Goal: Contribute content: Contribute content

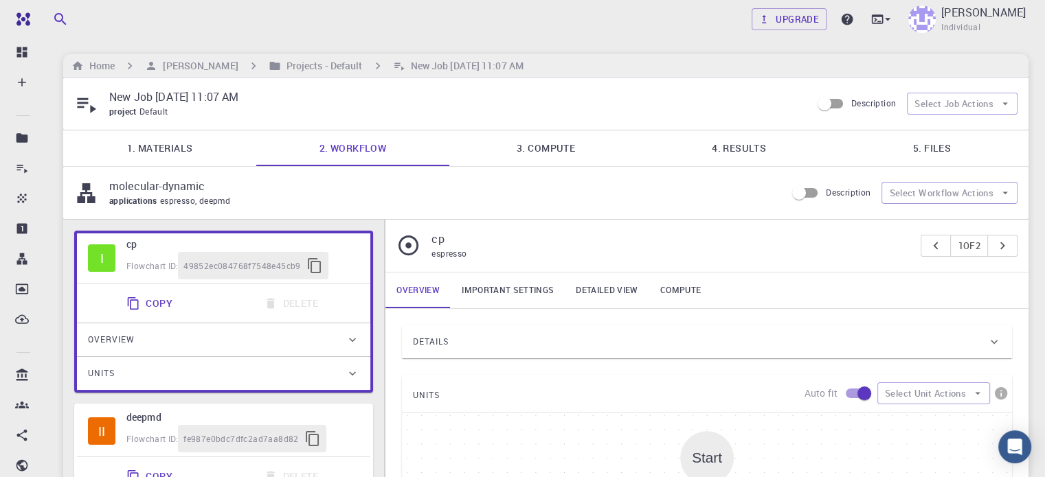
type input "/export/share/pseudo/h/gga/pbe/gbrv/1.4/us/h_pbe_gbrv_1.4.upf"
type input "/export/share/pseudo/c/gga/pbe/gbrv/1.2/us/c_pbe_gbrv_1.2.upf"
type input "/export/share/pseudo/s/gga/pbe/gbrv/1.4/us/s_pbe_gbrv_1.4.upf"
type input "/export/share/pseudo/n/gga/pbe/gbrv/1.2/us/n_pbe_gbrv_1.2.upf"
type input "/export/share/pseudo/cl/gga/pbe/gbrv/1.4/us/cl_pbe_gbrv_1.4.upf"
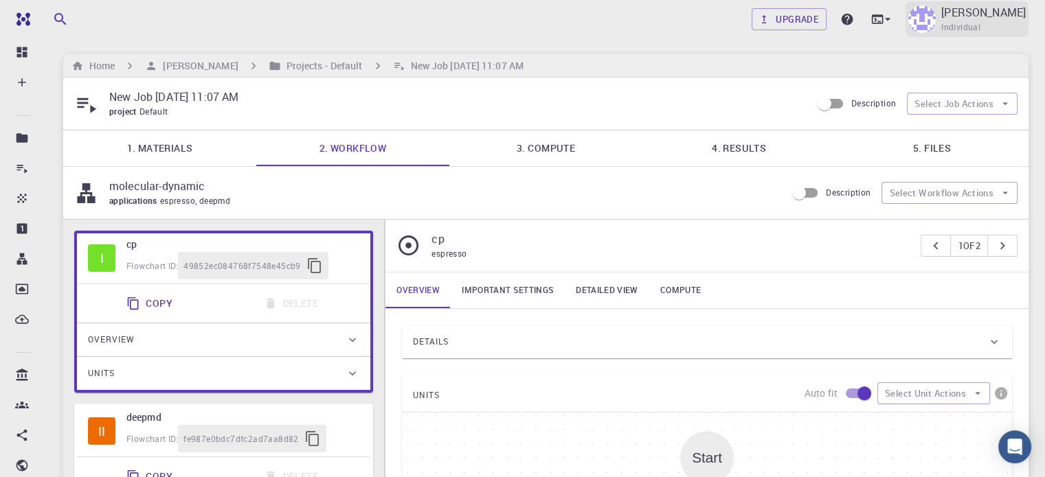
click at [966, 13] on p "[PERSON_NAME]" at bounding box center [983, 12] width 84 height 16
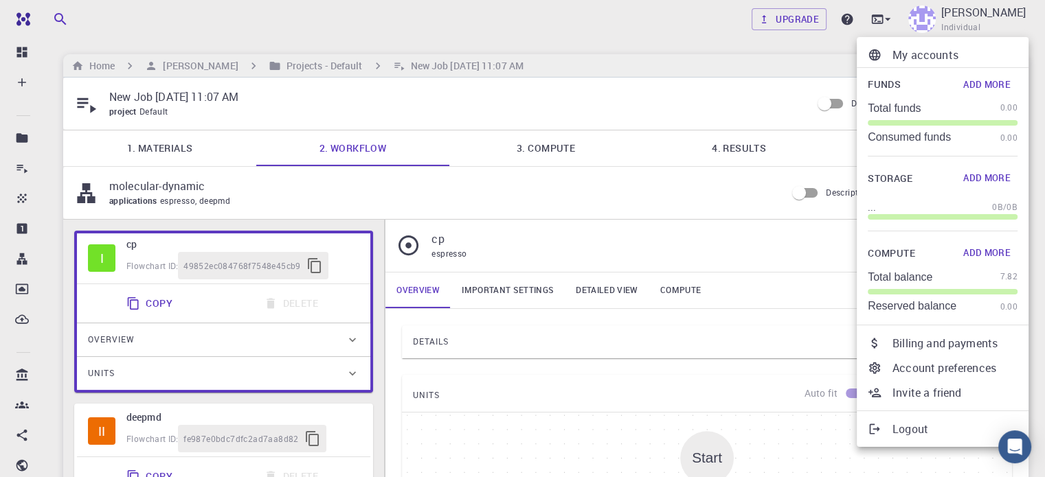
click at [703, 27] on div at bounding box center [522, 238] width 1045 height 477
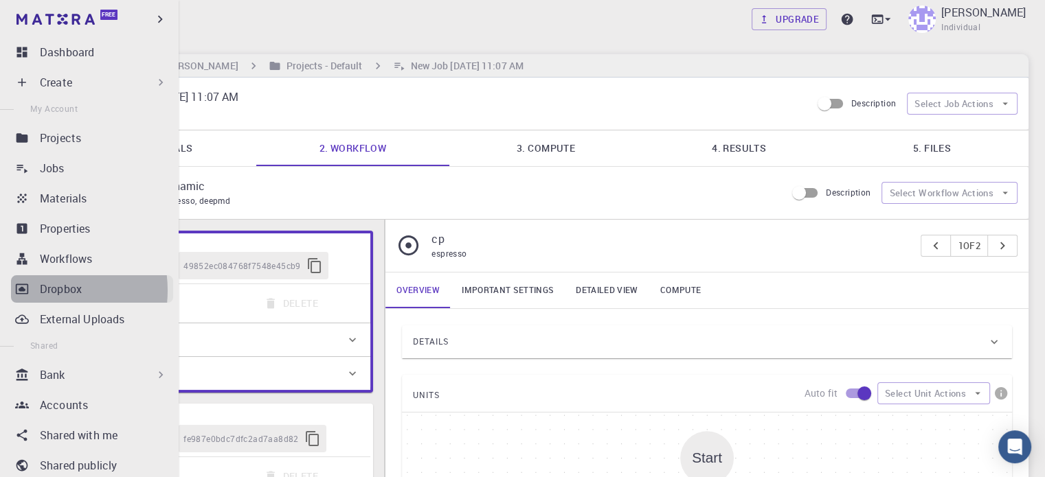
click at [38, 291] on link "Dropbox" at bounding box center [92, 288] width 162 height 27
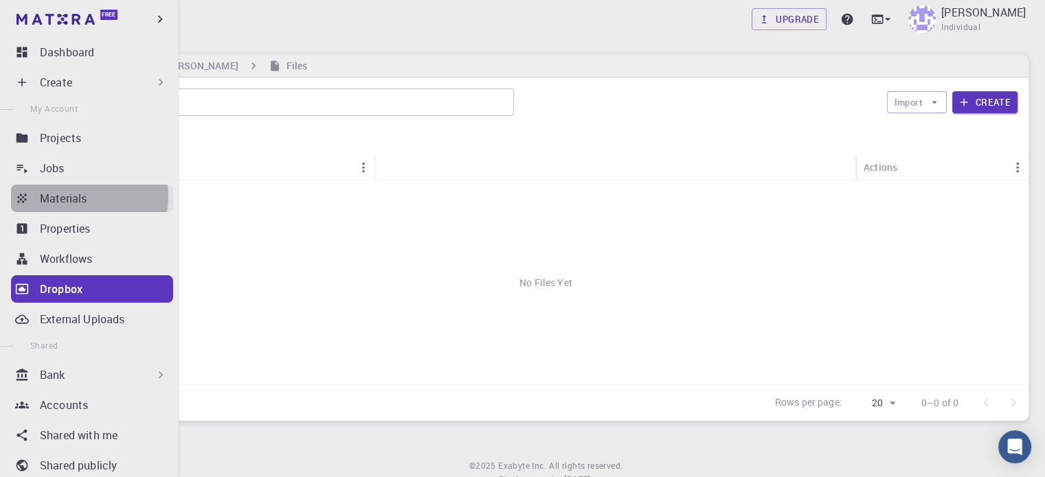
click at [78, 197] on p "Materials" at bounding box center [63, 198] width 47 height 16
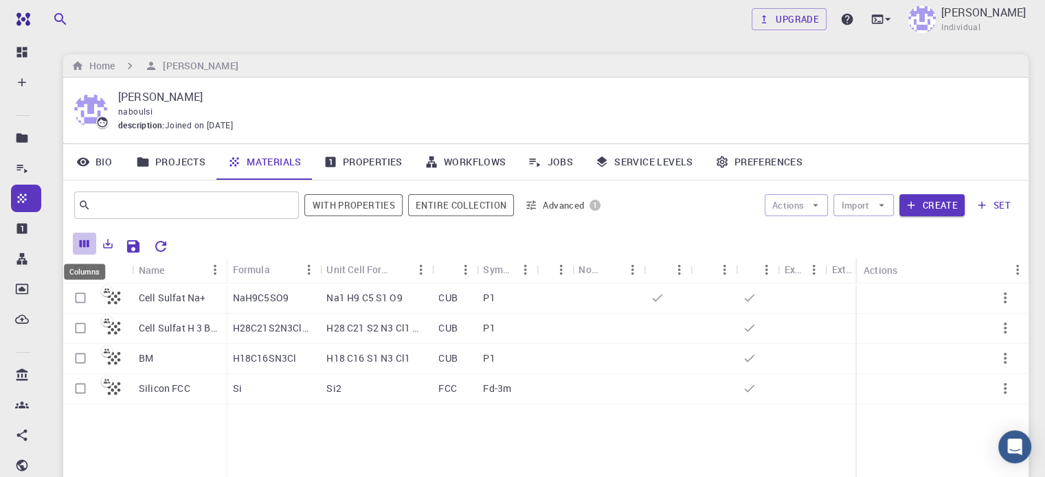
click at [82, 241] on icon "Columns" at bounding box center [84, 244] width 12 height 12
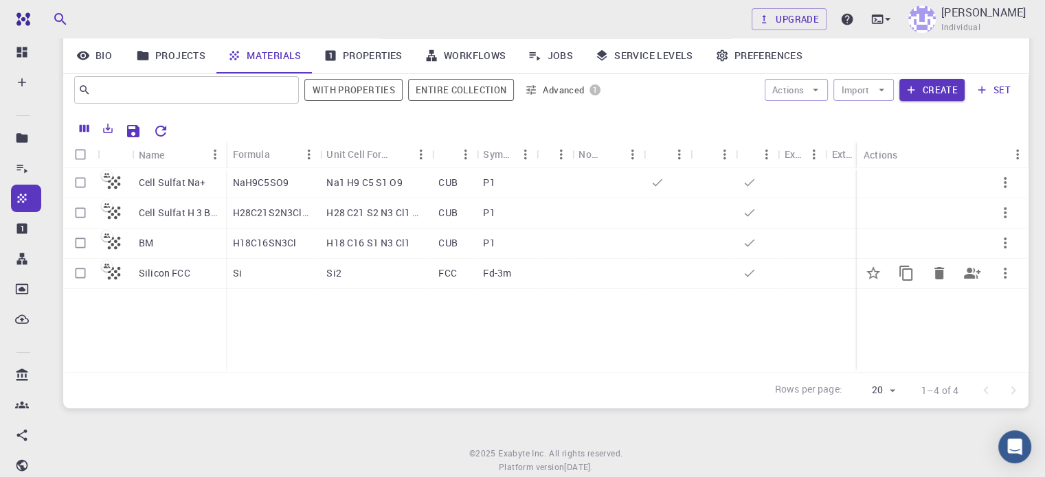
click at [280, 275] on div "Si" at bounding box center [273, 274] width 94 height 30
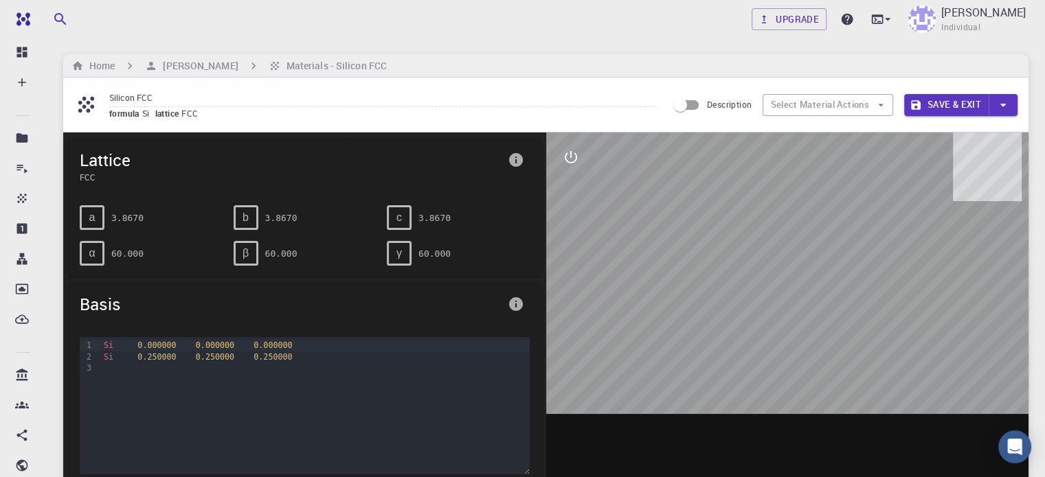
click at [131, 101] on input "Silicon FCC" at bounding box center [382, 98] width 547 height 19
click at [93, 63] on h6 "Home" at bounding box center [99, 65] width 31 height 15
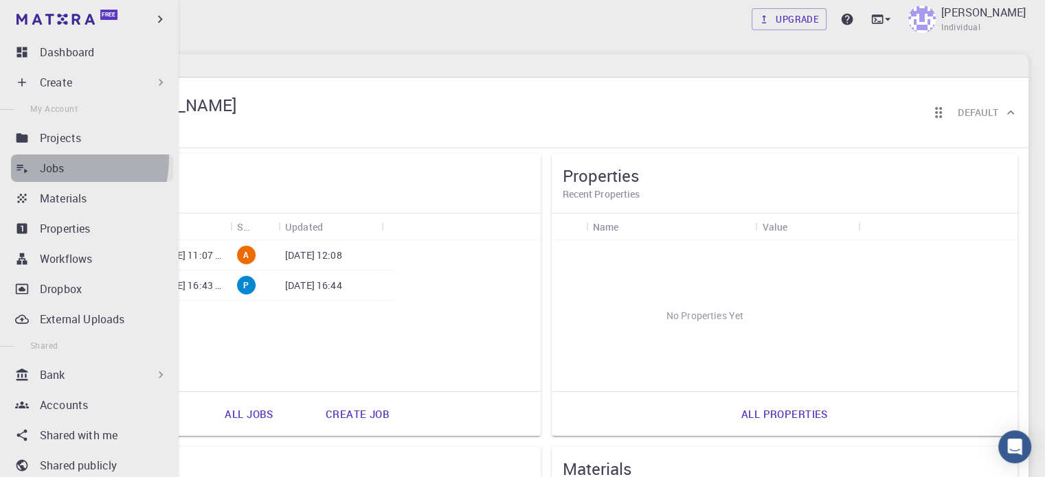
click at [47, 159] on link "Jobs" at bounding box center [92, 168] width 162 height 27
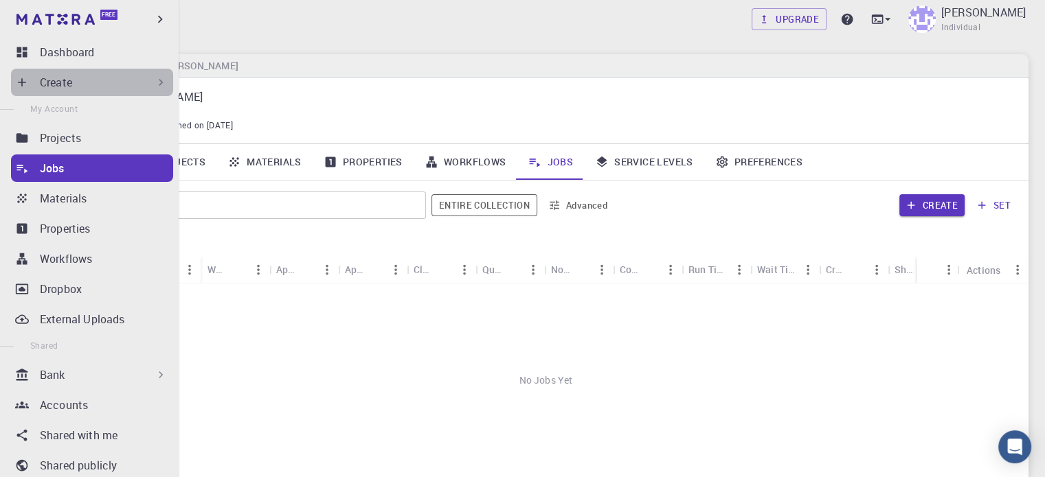
click at [150, 73] on div "Create" at bounding box center [92, 82] width 162 height 27
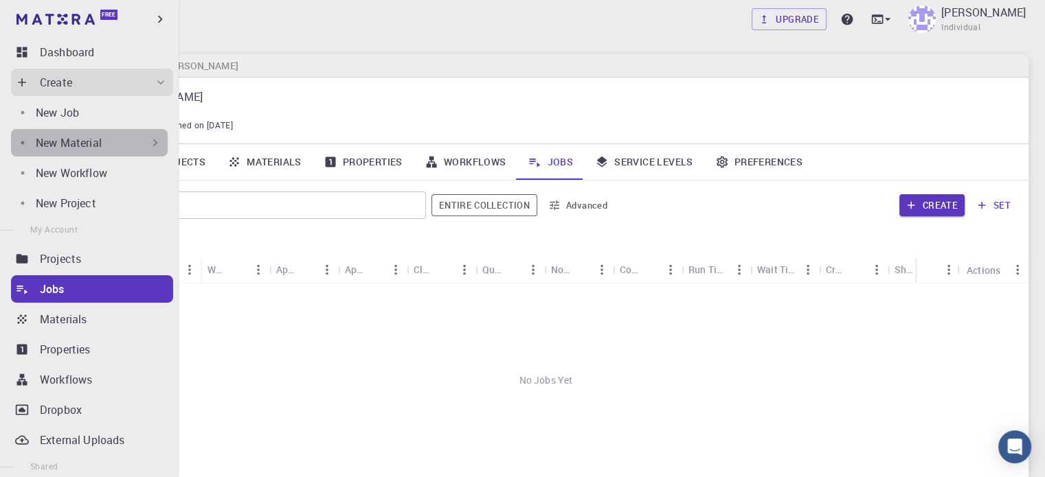
click at [105, 145] on div "New Material" at bounding box center [99, 143] width 126 height 16
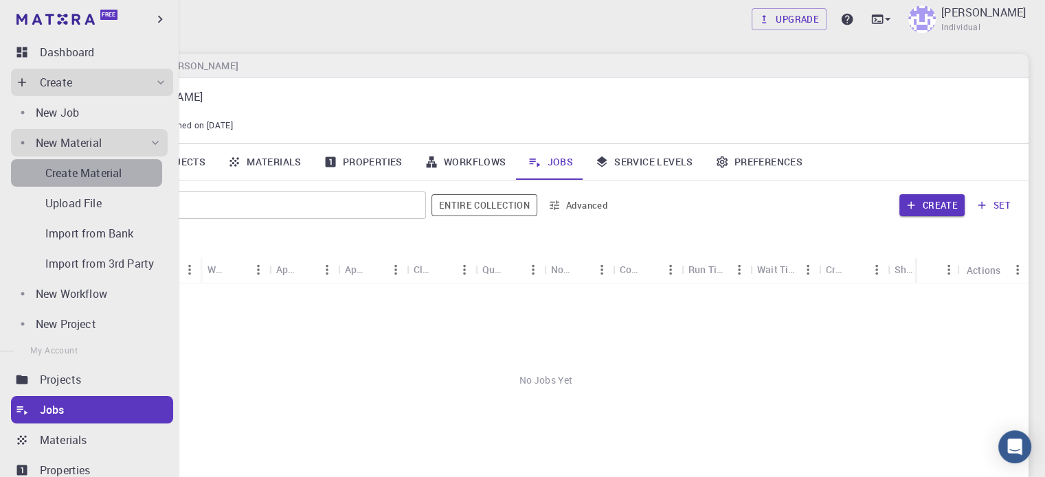
click at [106, 166] on p "Create Material" at bounding box center [83, 173] width 76 height 16
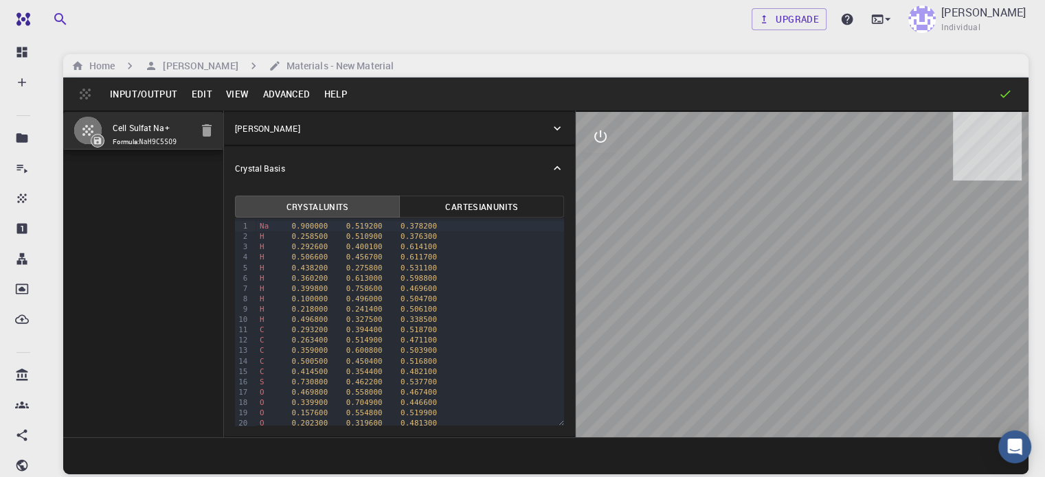
click at [283, 92] on button "Advanced" at bounding box center [286, 94] width 61 height 22
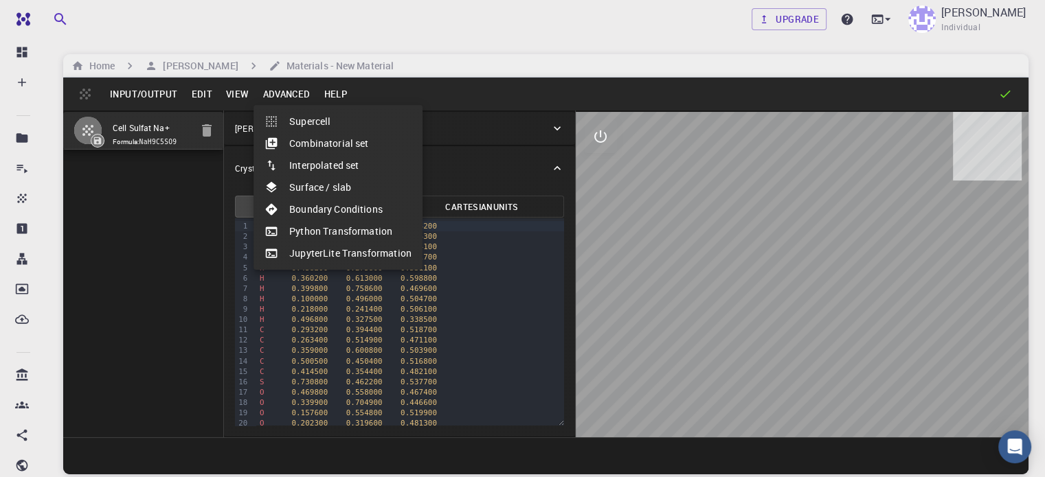
click at [306, 206] on li "Boundary Conditions" at bounding box center [337, 210] width 169 height 22
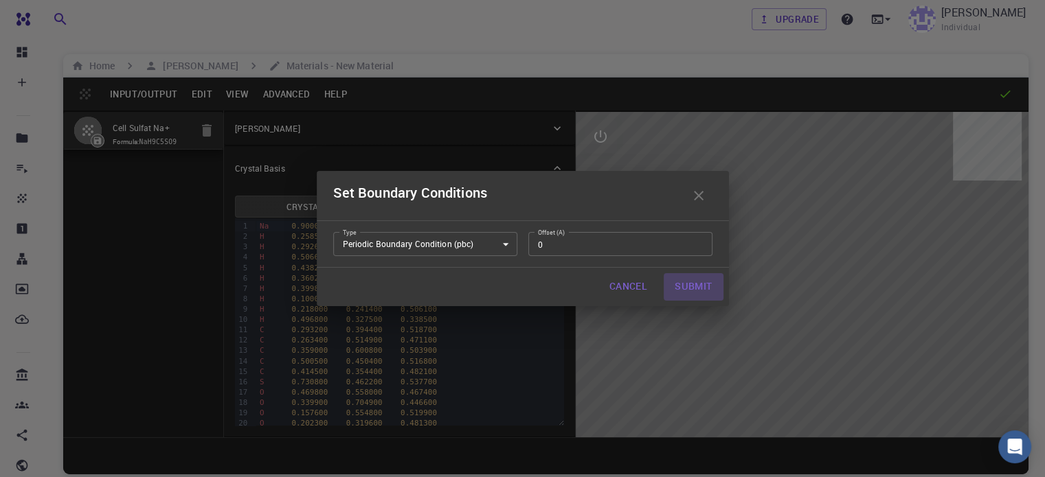
click at [698, 285] on button "Submit" at bounding box center [693, 286] width 59 height 27
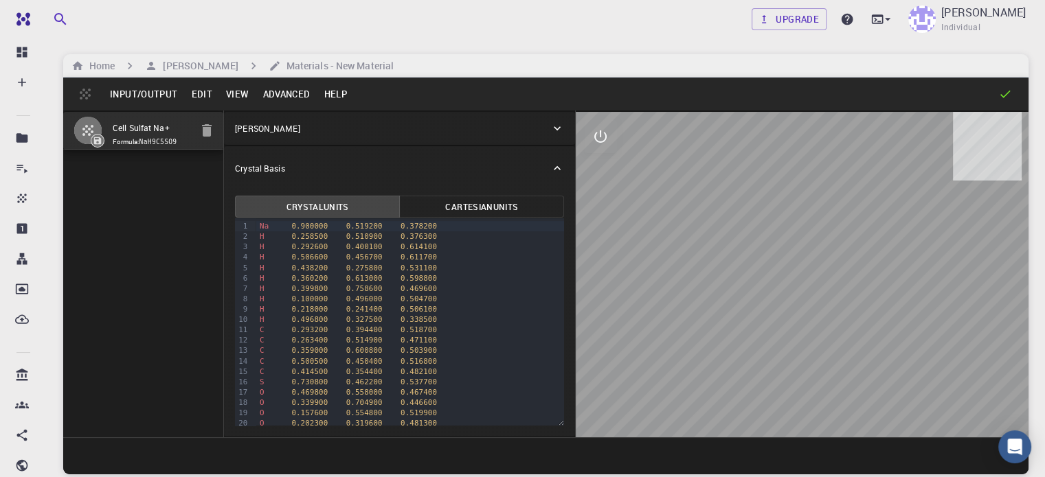
drag, startPoint x: 719, startPoint y: 250, endPoint x: 865, endPoint y: 232, distance: 147.4
click at [865, 232] on div at bounding box center [802, 275] width 453 height 326
click at [592, 138] on icon "interactive" at bounding box center [600, 136] width 16 height 16
click at [584, 207] on button "parameters" at bounding box center [600, 202] width 33 height 33
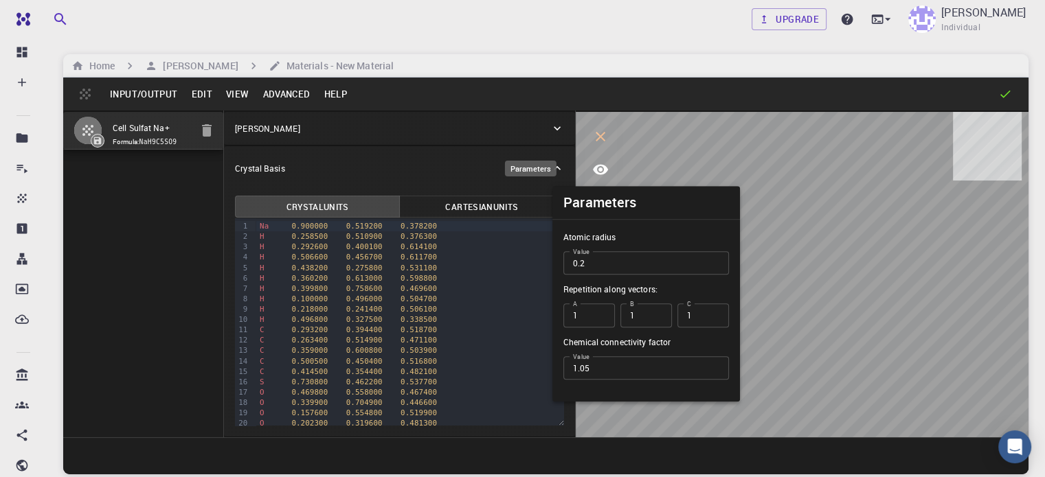
click at [584, 207] on button "parameters" at bounding box center [600, 202] width 33 height 33
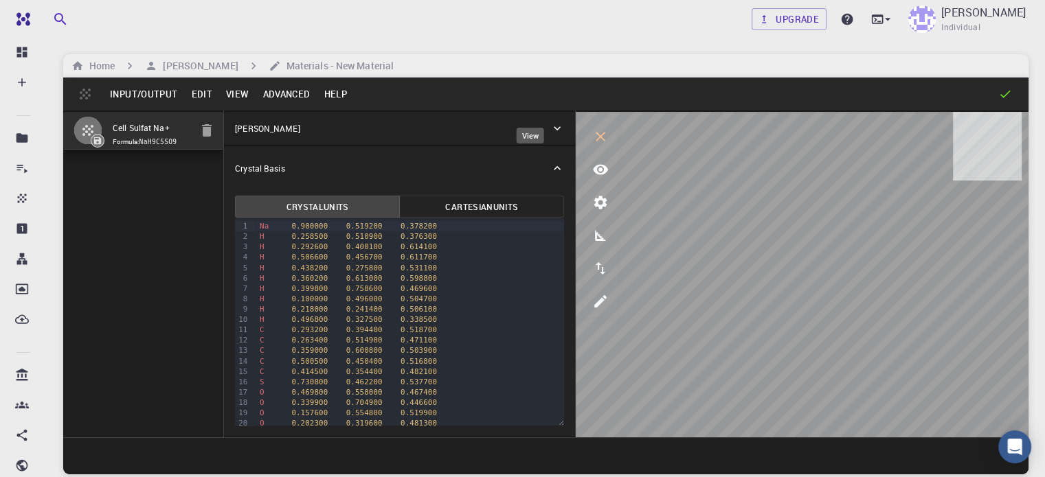
click at [592, 165] on icon "view" at bounding box center [600, 169] width 16 height 16
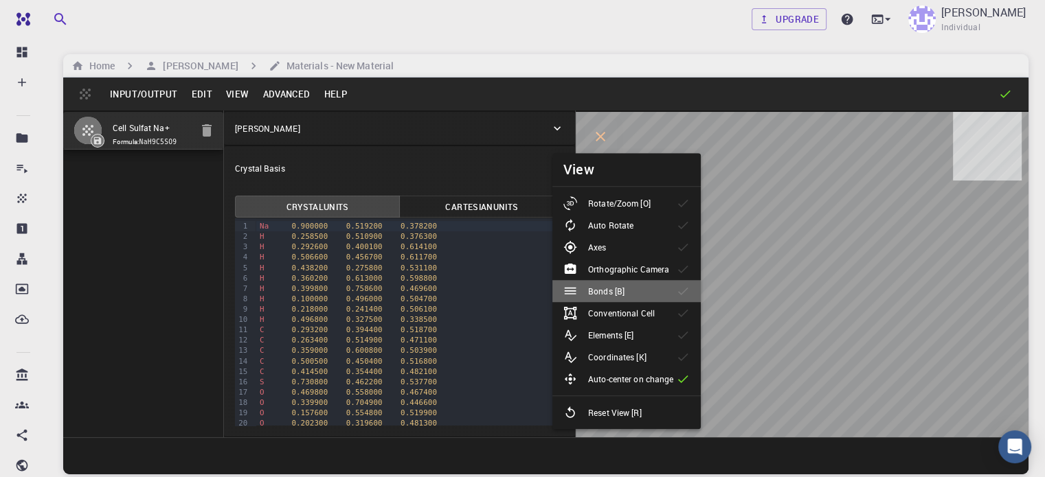
click at [640, 288] on li "Bonds [B]" at bounding box center [626, 291] width 148 height 22
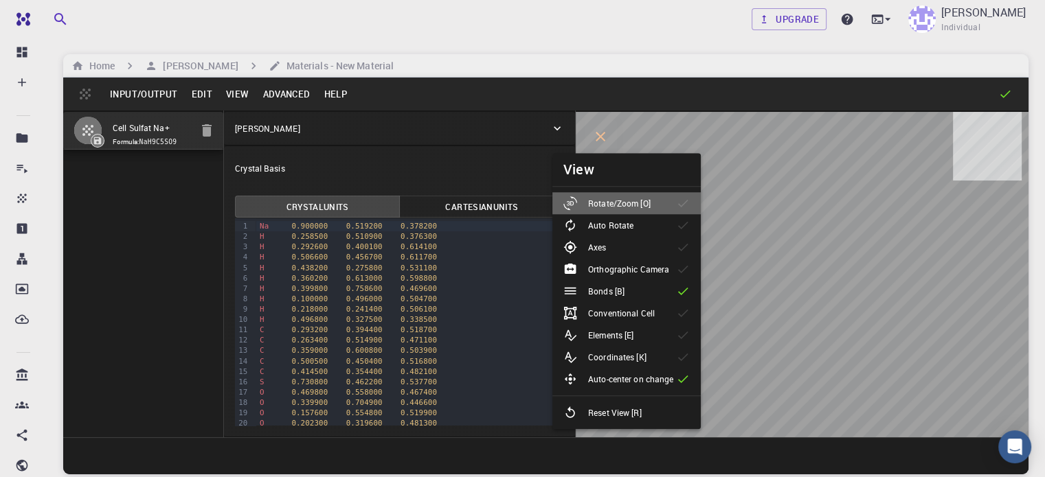
click at [635, 199] on p "Rotate/Zoom [O]" at bounding box center [619, 203] width 63 height 12
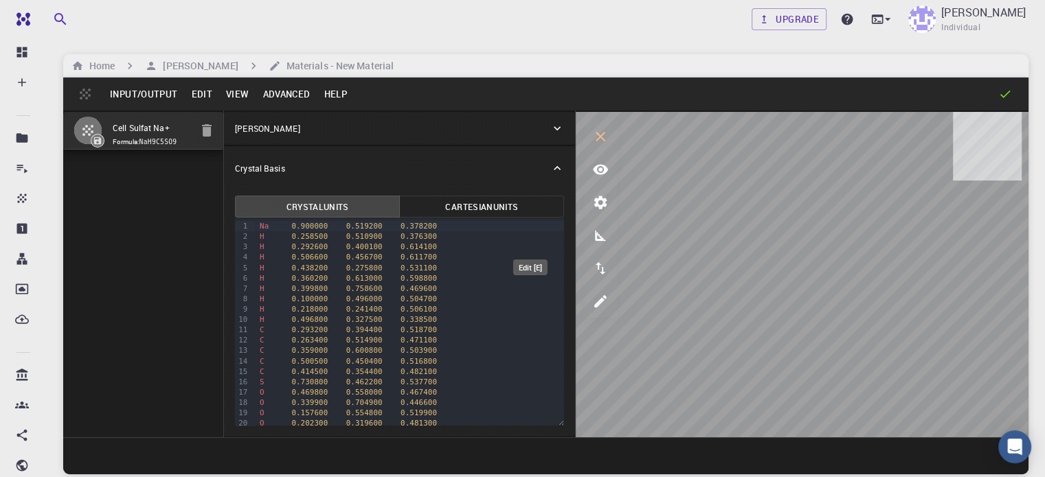
click at [584, 297] on button "edit [e]" at bounding box center [600, 301] width 33 height 33
select select "Color"
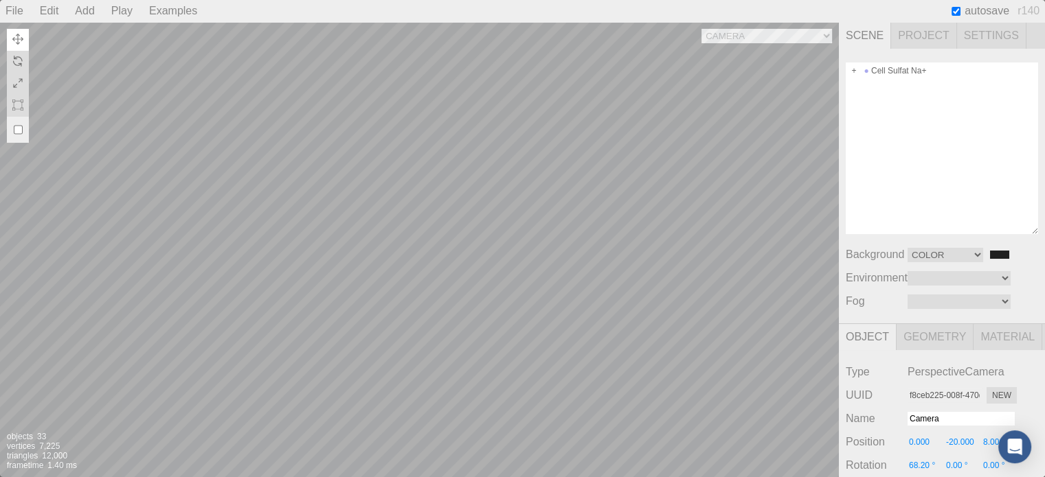
click at [620, 135] on div "Camera OrthographicCamera PerspectiveCamera Objects 33 Vertices 7,225 Triangles…" at bounding box center [419, 249] width 839 height 455
click at [635, 144] on div "Camera OrthographicCamera PerspectiveCamera Objects 33 Vertices 7,225 Triangles…" at bounding box center [419, 249] width 839 height 455
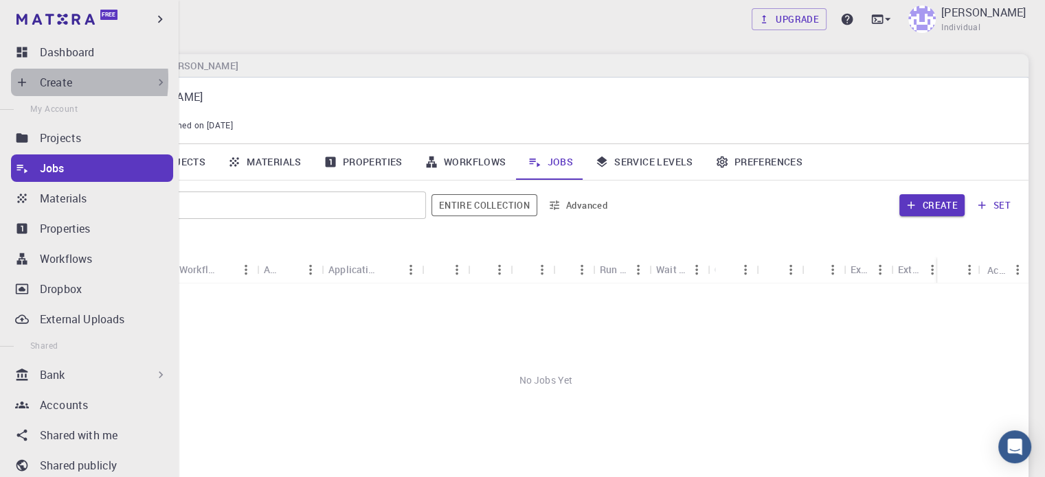
click at [22, 79] on icon at bounding box center [22, 82] width 8 height 8
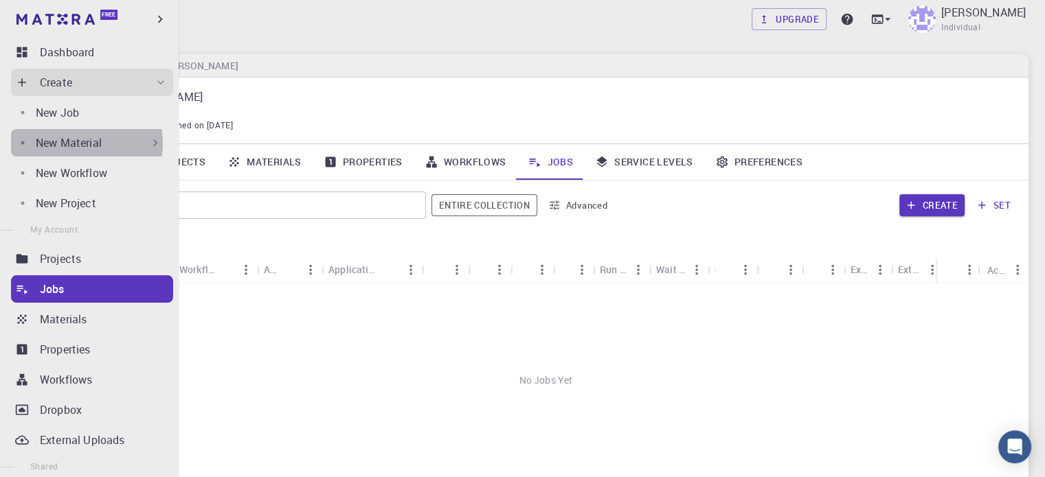
click at [76, 144] on p "New Material" at bounding box center [69, 143] width 66 height 16
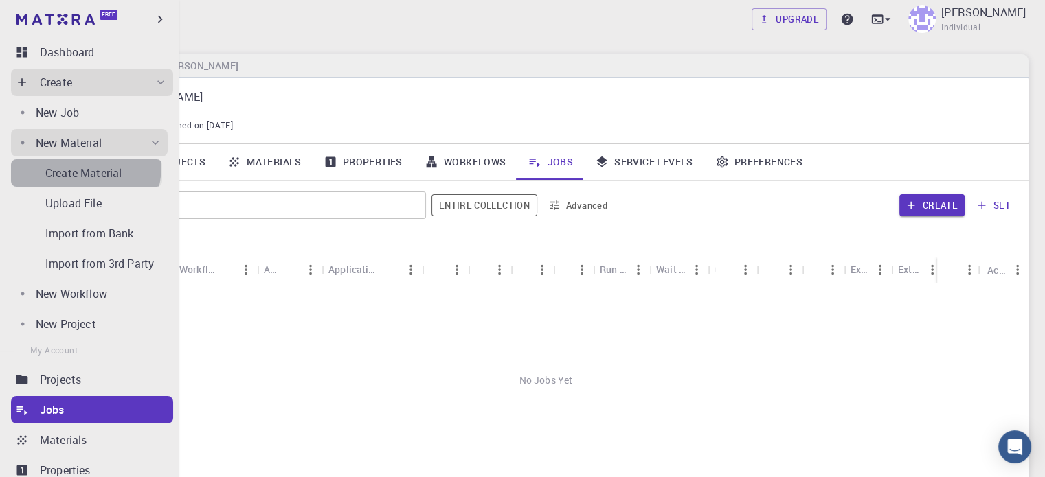
click at [84, 167] on p "Create Material" at bounding box center [83, 173] width 76 height 16
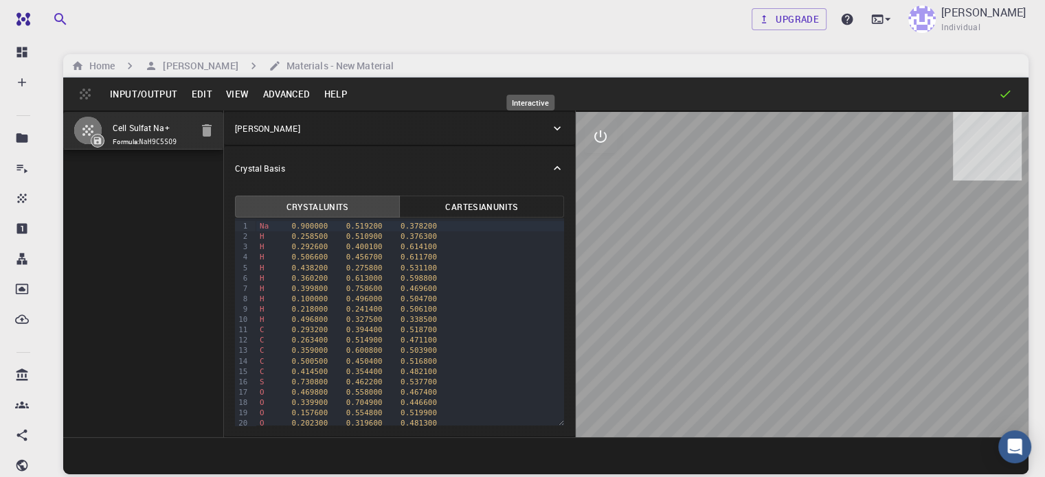
click at [584, 137] on button "interactive" at bounding box center [600, 136] width 33 height 33
click at [592, 204] on icon "parameters" at bounding box center [600, 202] width 16 height 16
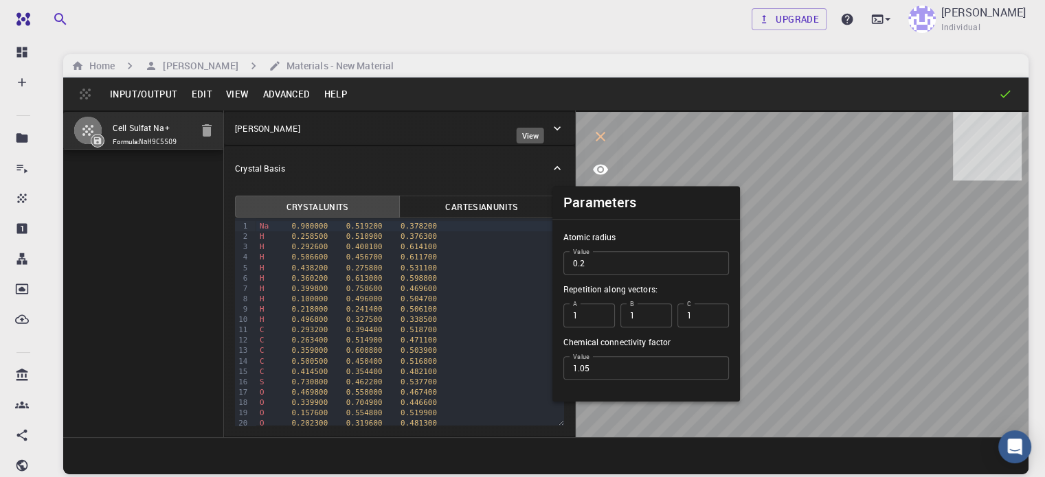
click at [592, 167] on icon "view" at bounding box center [600, 169] width 16 height 16
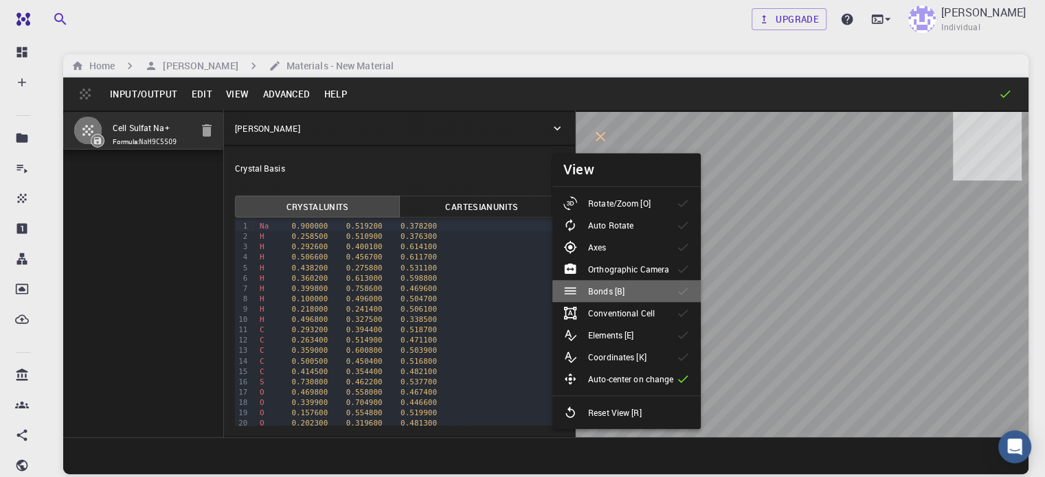
click at [637, 286] on li "Bonds [B]" at bounding box center [626, 291] width 148 height 22
click at [629, 219] on p "Auto Rotate" at bounding box center [610, 225] width 45 height 12
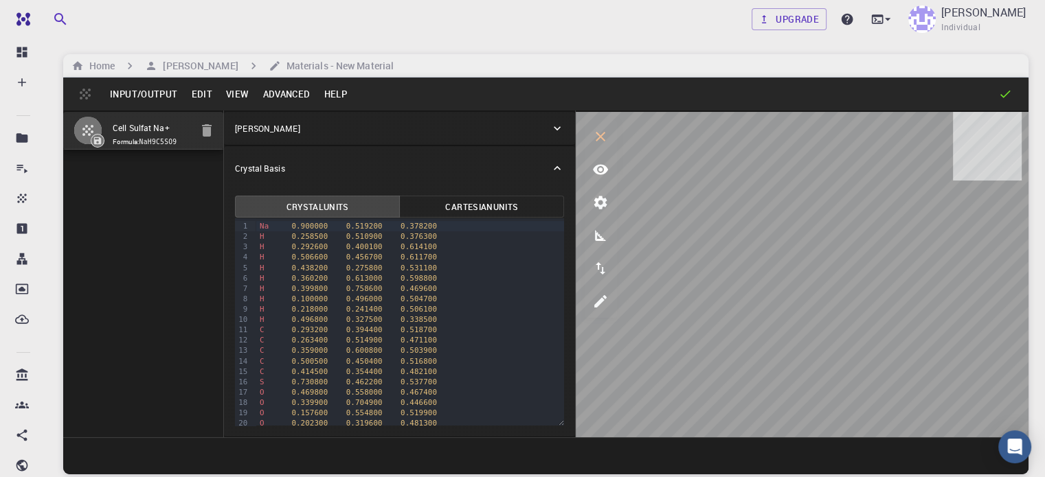
click at [296, 90] on button "Advanced" at bounding box center [286, 94] width 61 height 22
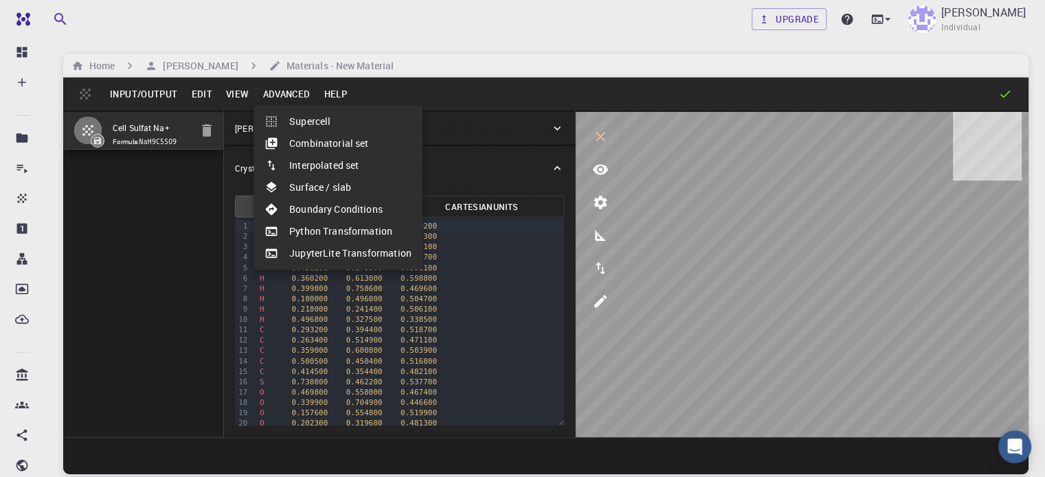
click at [168, 95] on div at bounding box center [522, 238] width 1045 height 477
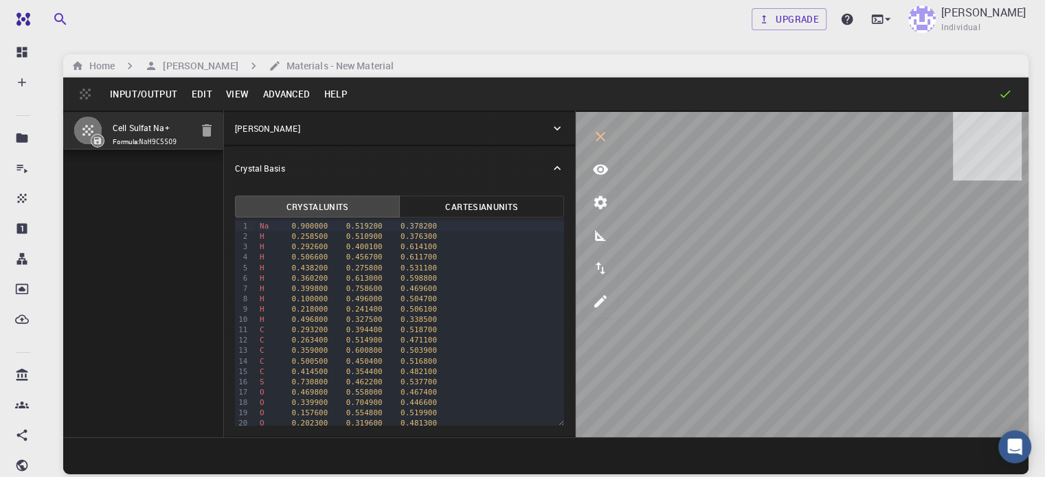
click at [155, 91] on button "Input/Output" at bounding box center [143, 94] width 81 height 22
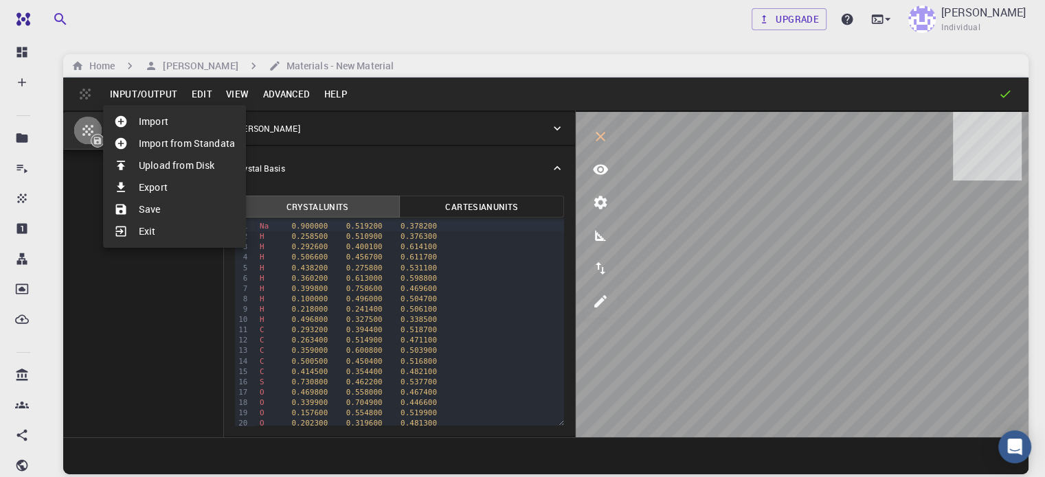
click at [156, 124] on li "Import" at bounding box center [174, 122] width 143 height 22
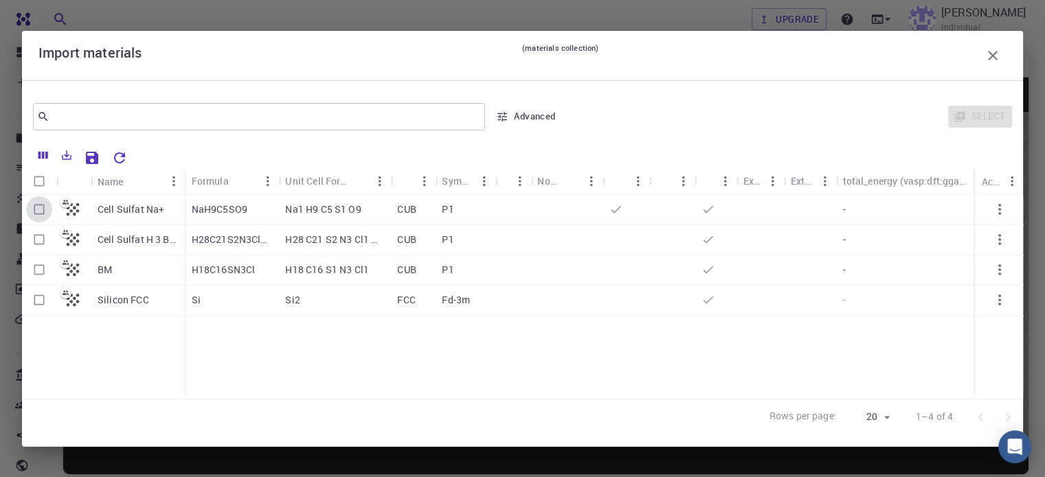
click at [39, 214] on input "Select row" at bounding box center [39, 209] width 26 height 26
checkbox input "true"
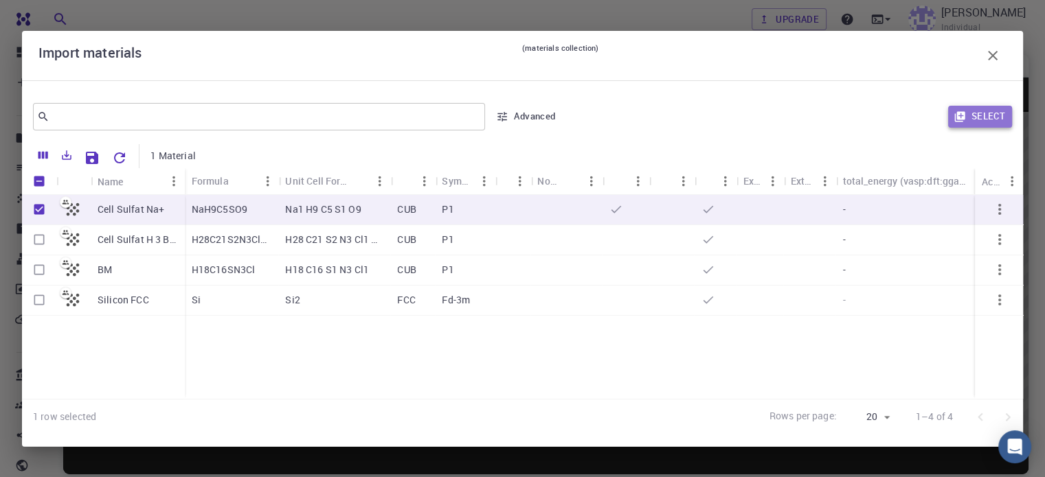
click at [1000, 112] on button "Select" at bounding box center [980, 117] width 64 height 22
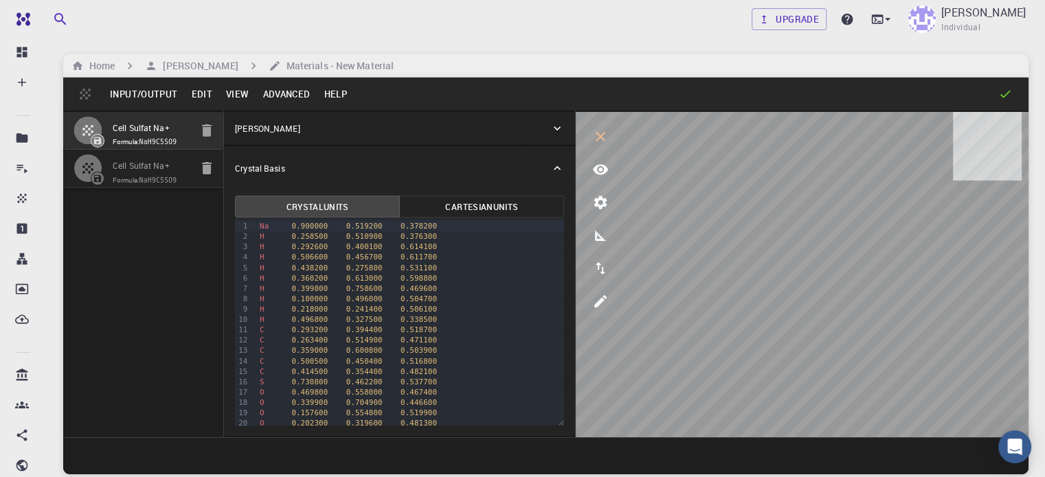
click at [120, 146] on span "Formula: NaH9C5SO9" at bounding box center [152, 142] width 78 height 11
click at [128, 186] on span "Formula: NaH9C5SO9" at bounding box center [152, 180] width 78 height 11
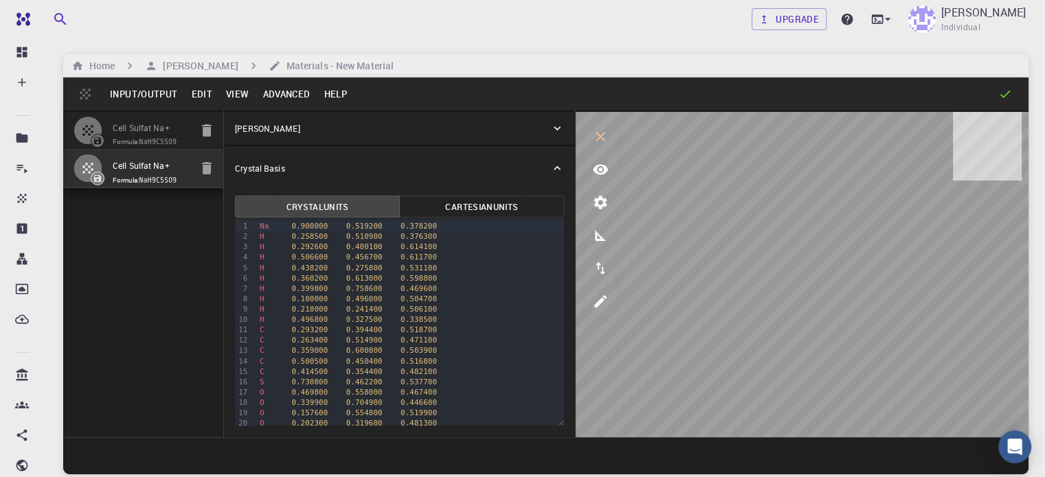
click at [128, 186] on span "Formula: NaH9C5SO9" at bounding box center [152, 180] width 78 height 11
click at [139, 168] on div "Cell Sulfat Na+" at bounding box center [152, 162] width 78 height 23
click at [135, 132] on input "Cell Sulfat Na+" at bounding box center [152, 129] width 78 height 16
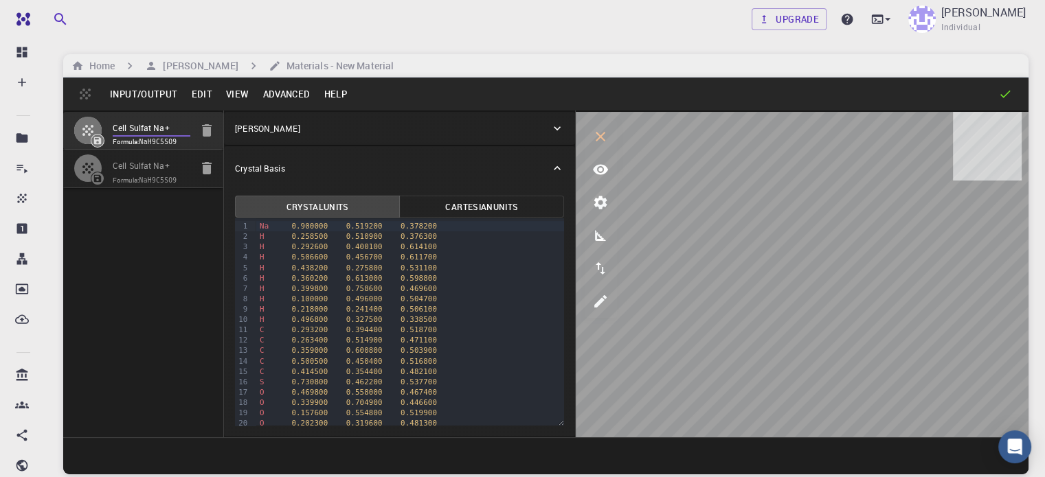
click at [76, 137] on button "button" at bounding box center [88, 130] width 29 height 29
click at [592, 201] on icon "parameters" at bounding box center [600, 202] width 16 height 16
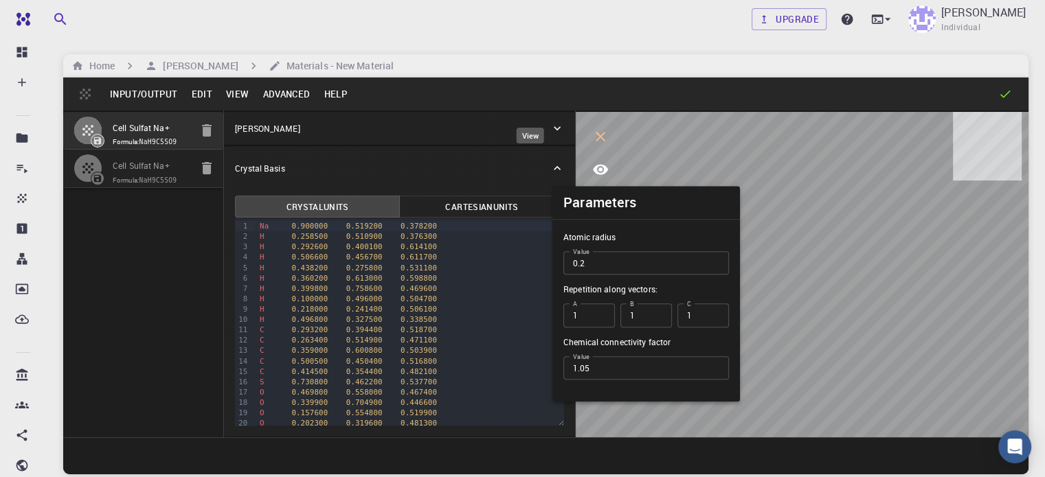
click at [592, 172] on icon "view" at bounding box center [600, 169] width 16 height 16
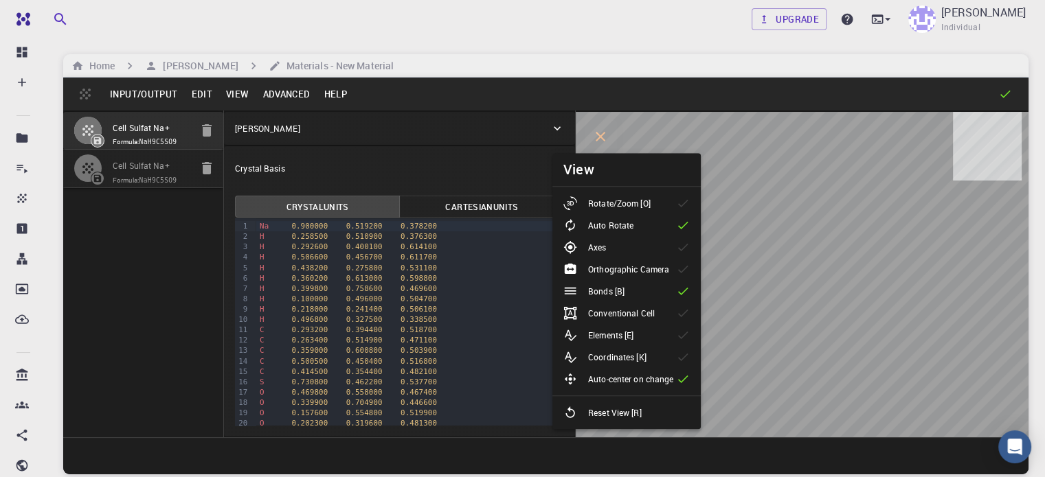
click at [459, 96] on div at bounding box center [683, 94] width 658 height 14
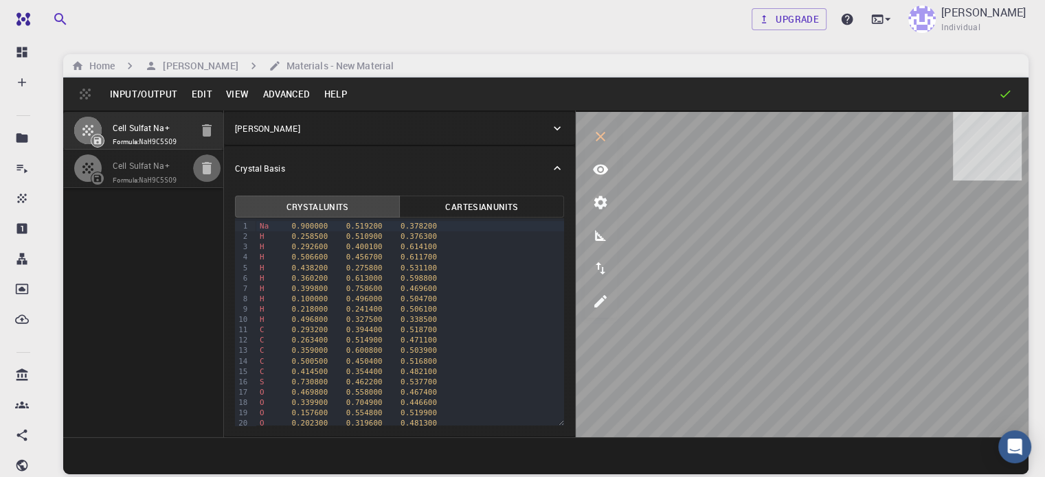
click at [202, 174] on icon "button" at bounding box center [207, 168] width 10 height 12
click at [593, 165] on icon "view" at bounding box center [600, 170] width 15 height 10
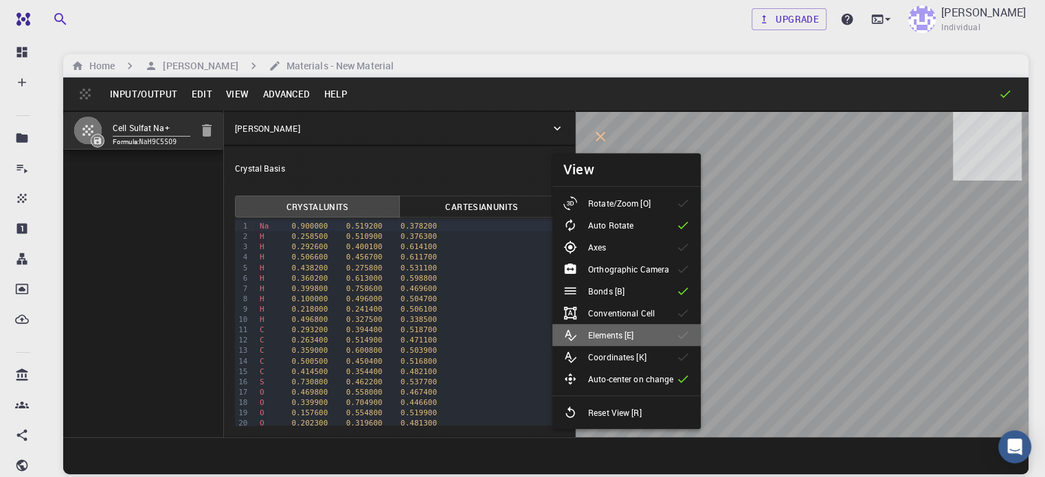
click at [678, 343] on li "Elements [E]" at bounding box center [626, 335] width 148 height 22
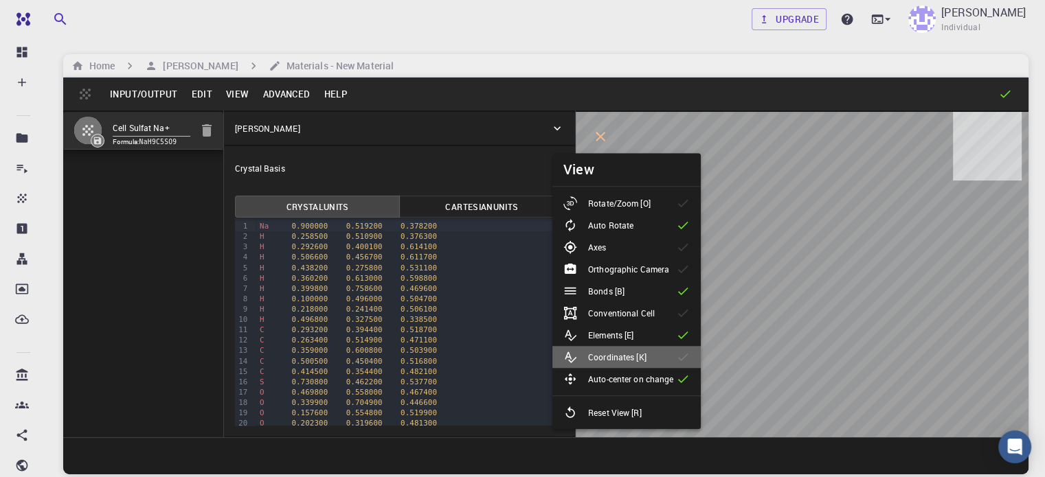
click at [668, 357] on li "Coordinates [K]" at bounding box center [626, 357] width 148 height 22
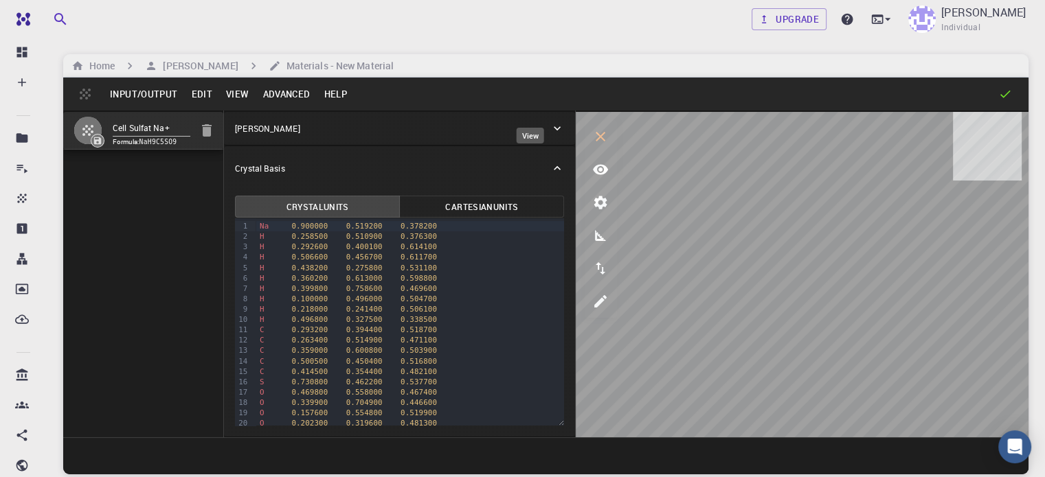
click at [592, 167] on icon "view" at bounding box center [600, 169] width 16 height 16
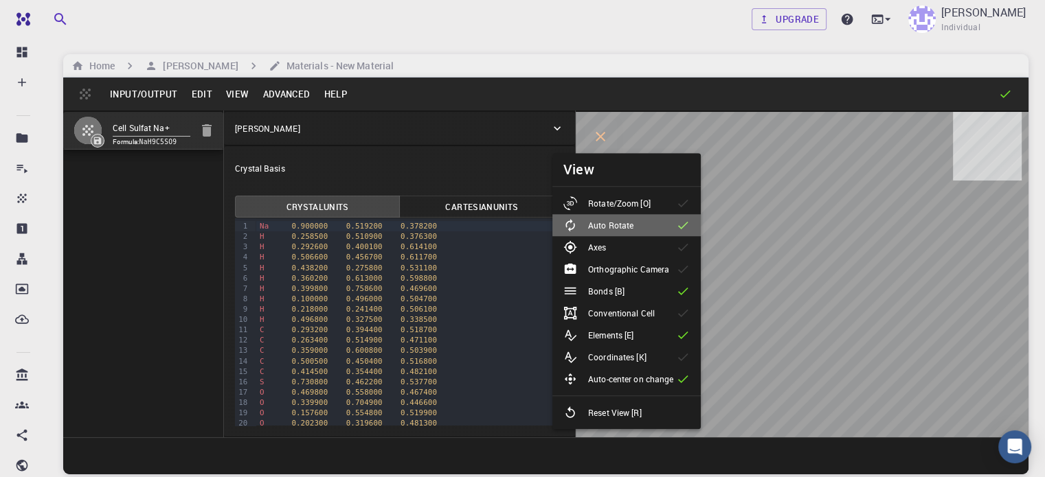
click at [662, 224] on li "Auto Rotate" at bounding box center [626, 225] width 148 height 22
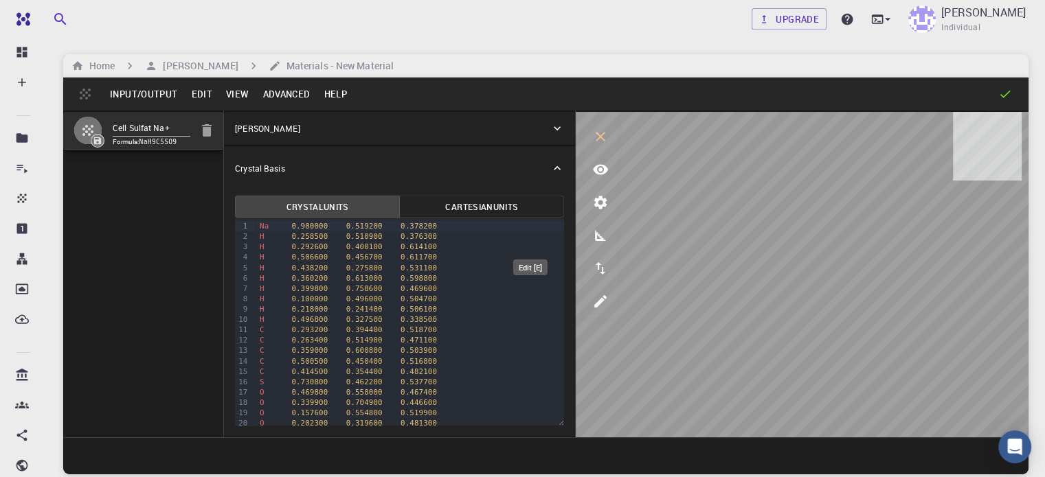
click at [592, 296] on icon "edit [e]" at bounding box center [600, 301] width 16 height 16
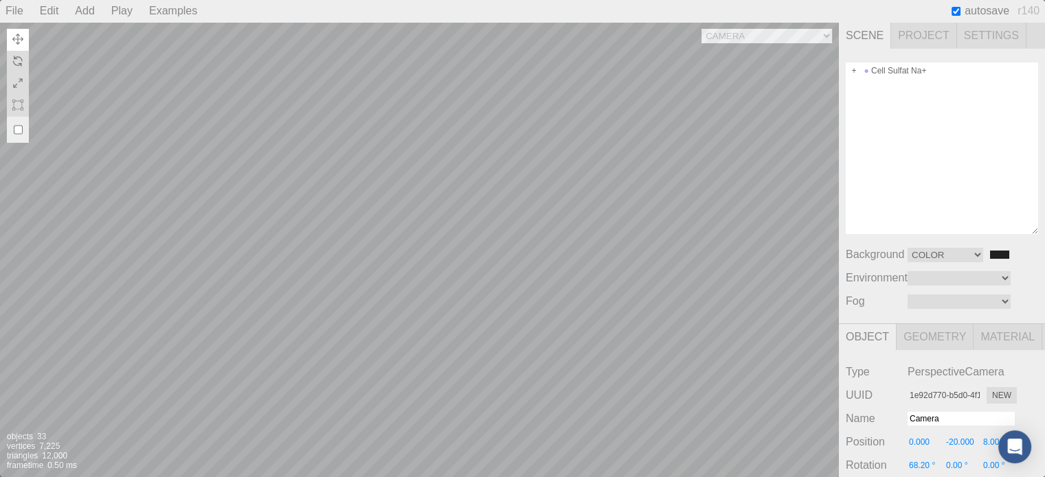
click at [913, 44] on span "Project" at bounding box center [924, 36] width 66 height 26
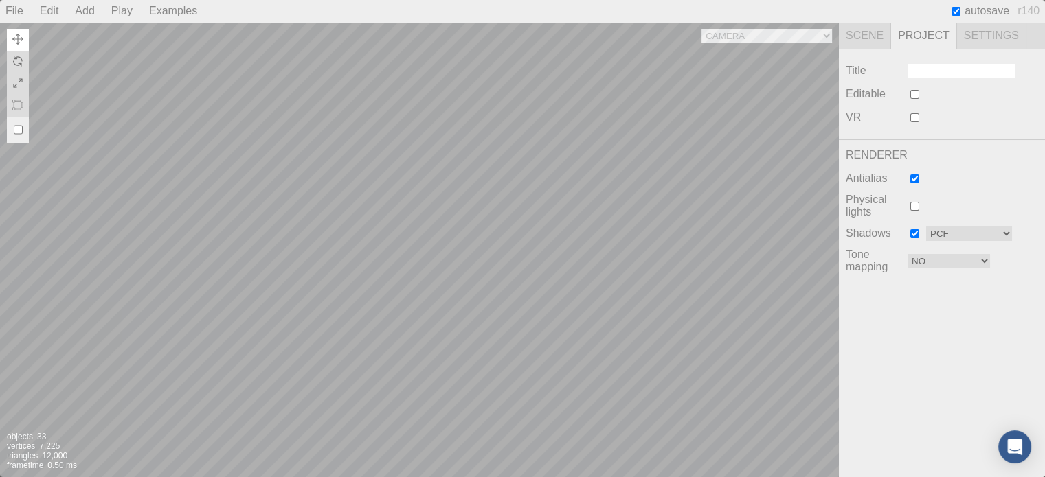
click at [998, 34] on span "Settings" at bounding box center [991, 36] width 69 height 26
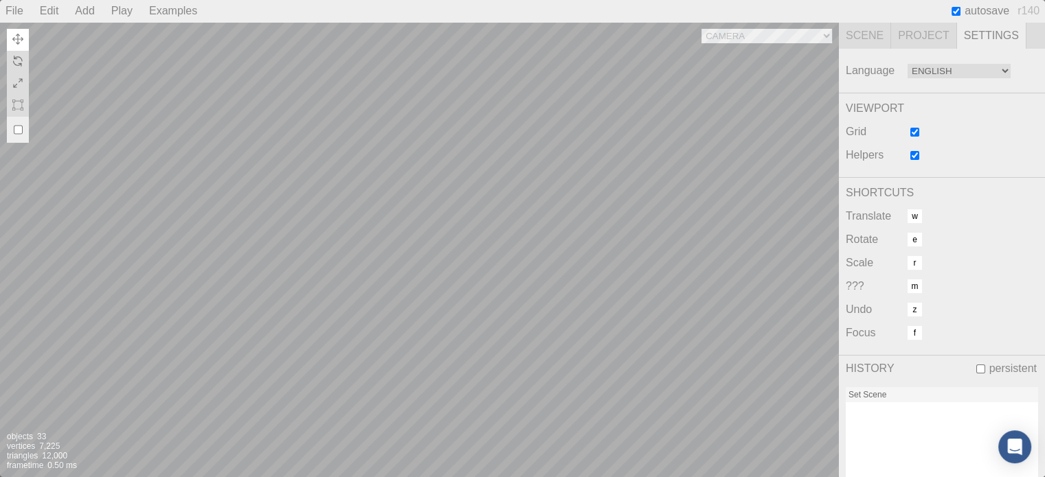
click at [875, 35] on span "Scene" at bounding box center [865, 36] width 52 height 26
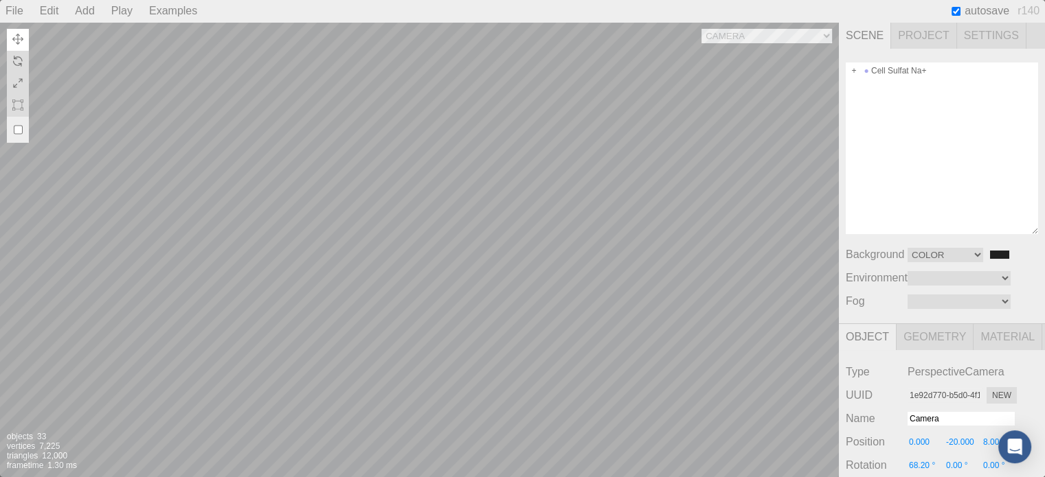
click at [688, 221] on div "Camera OrthographicCamera PerspectiveCamera Objects 33 Vertices 7,225 Triangles…" at bounding box center [419, 249] width 839 height 455
click at [934, 36] on span "Project" at bounding box center [924, 36] width 66 height 26
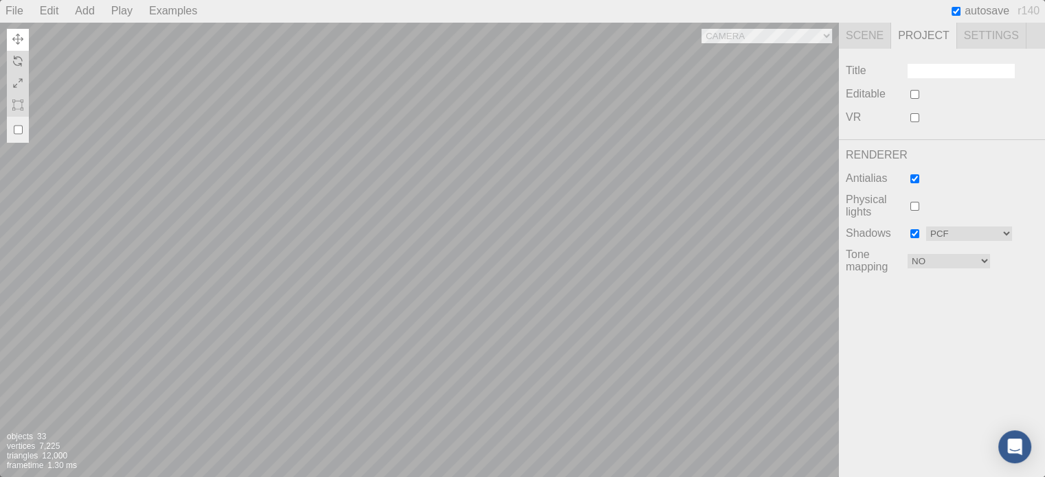
click at [990, 38] on span "Settings" at bounding box center [991, 36] width 69 height 26
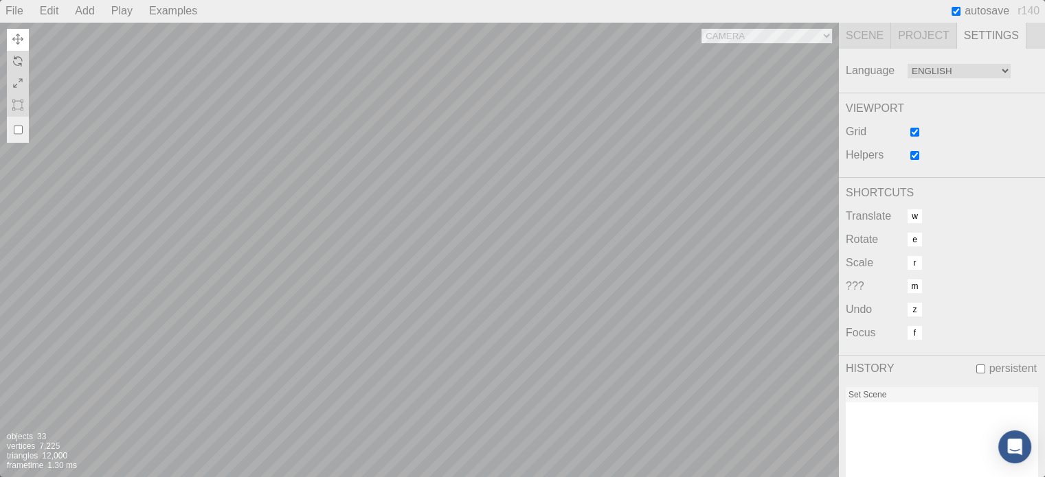
click at [860, 32] on span "Scene" at bounding box center [865, 36] width 52 height 26
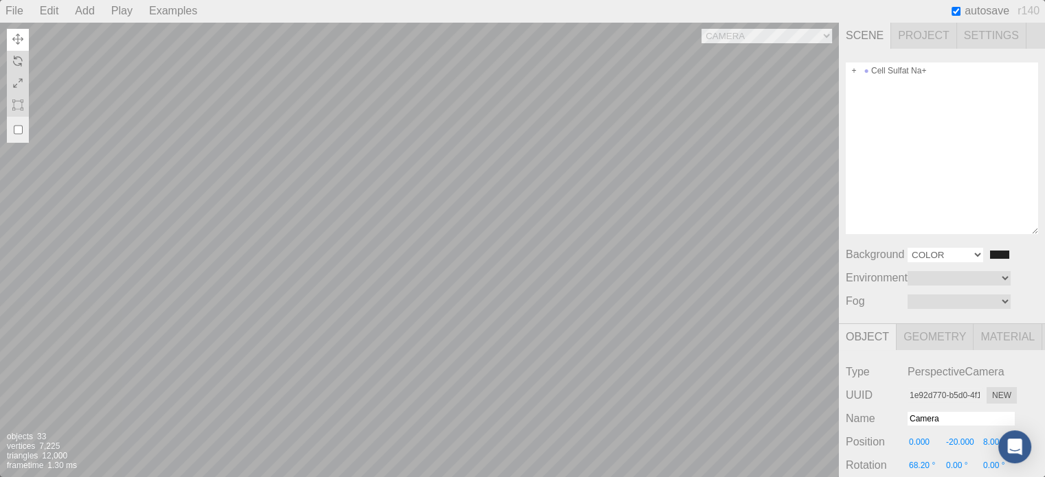
click at [978, 255] on select "Color Texture Equirect" at bounding box center [945, 255] width 76 height 14
click at [907, 248] on select "Color Texture Equirect" at bounding box center [945, 255] width 76 height 14
click at [973, 258] on select "Color Texture Equirect" at bounding box center [945, 255] width 76 height 14
select select "Color"
click at [907, 248] on select "Color Texture Equirect" at bounding box center [945, 255] width 76 height 14
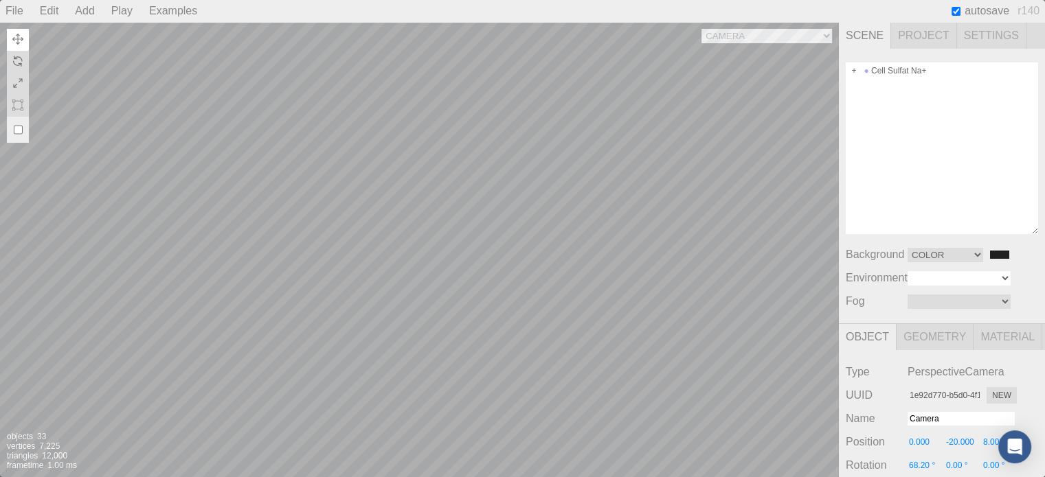
click at [1004, 277] on select "Equirect ModelViewer" at bounding box center [958, 278] width 103 height 14
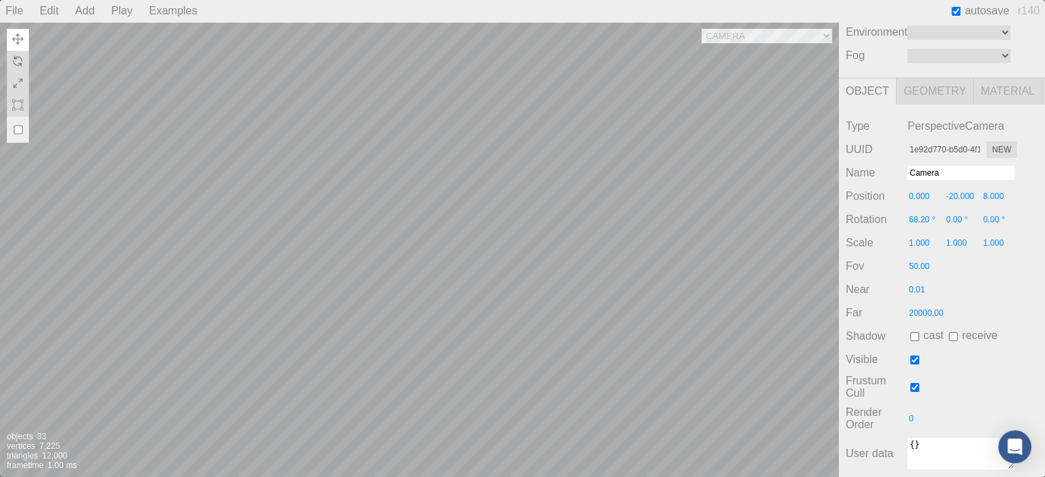
scroll to position [264, 0]
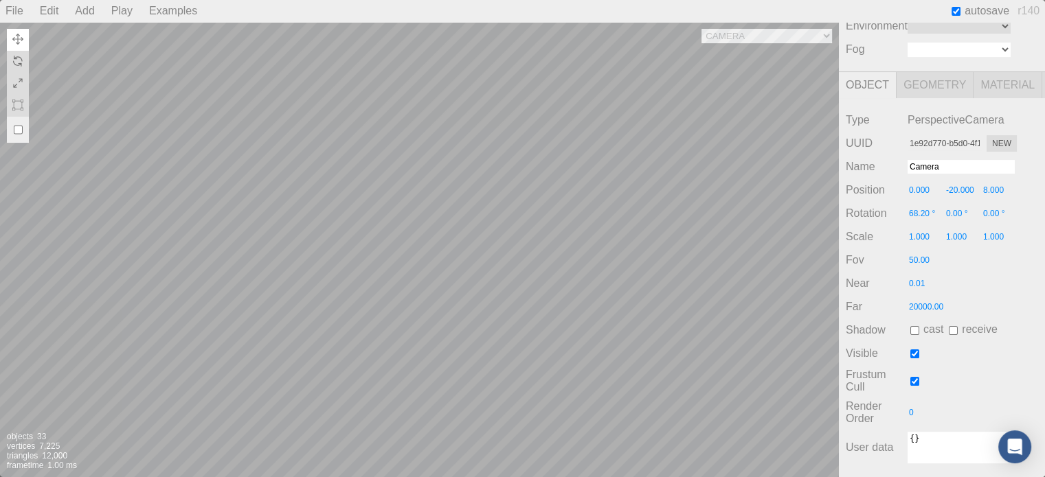
click at [998, 43] on select "Linear Exponential" at bounding box center [958, 50] width 103 height 14
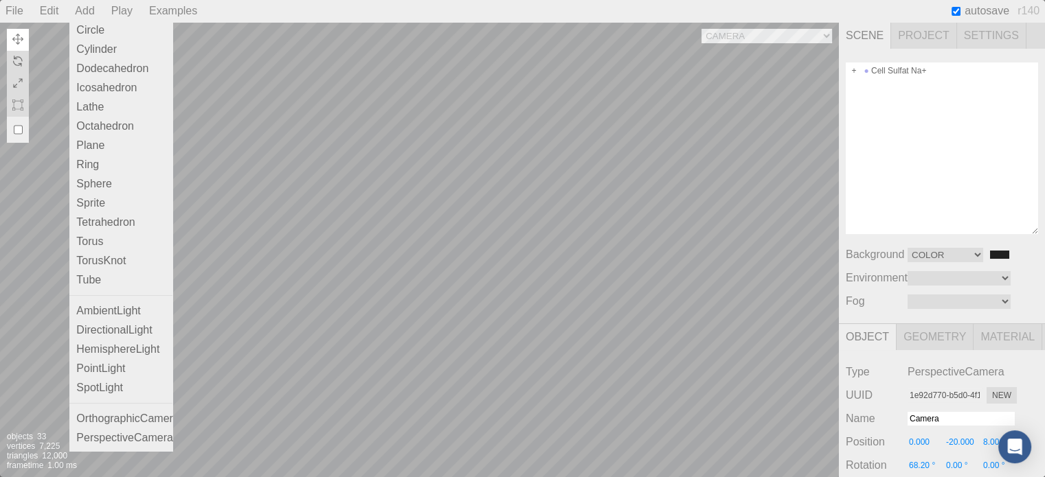
scroll to position [0, 0]
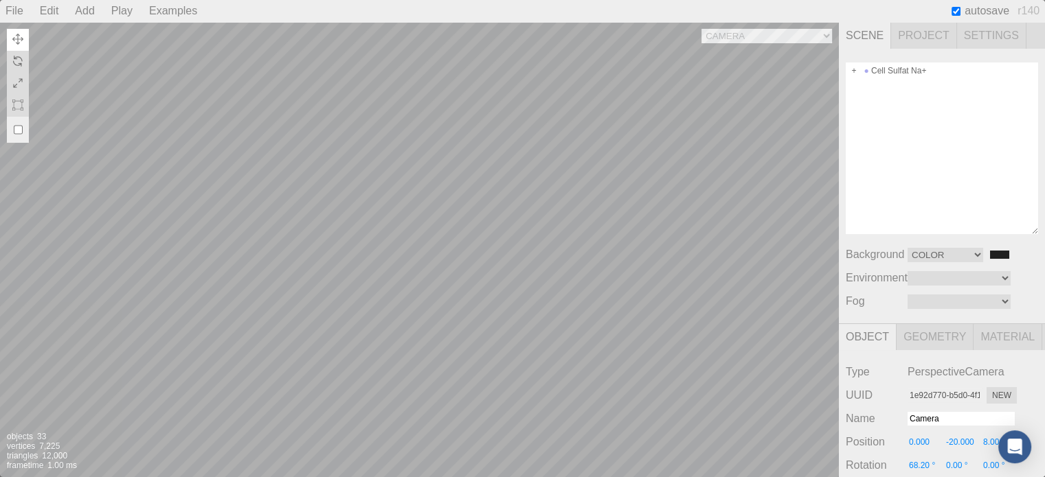
click at [120, 10] on div "Play" at bounding box center [122, 11] width 32 height 22
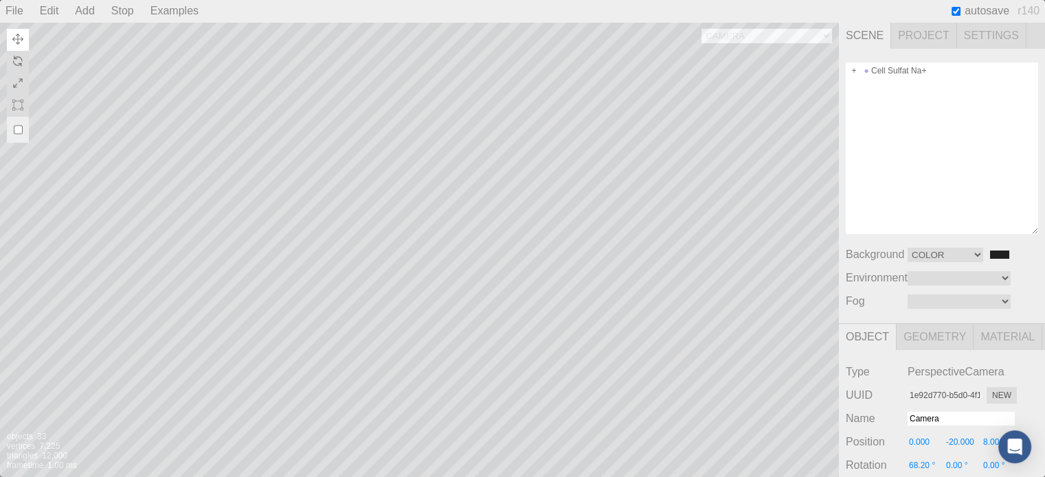
click at [120, 10] on div "Stop" at bounding box center [123, 11] width 34 height 22
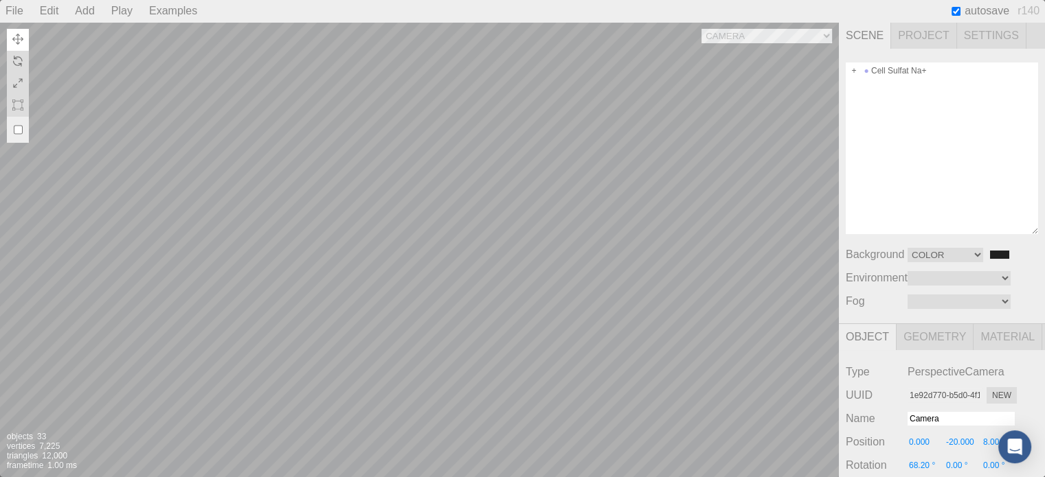
click at [120, 10] on div "Play" at bounding box center [122, 11] width 32 height 22
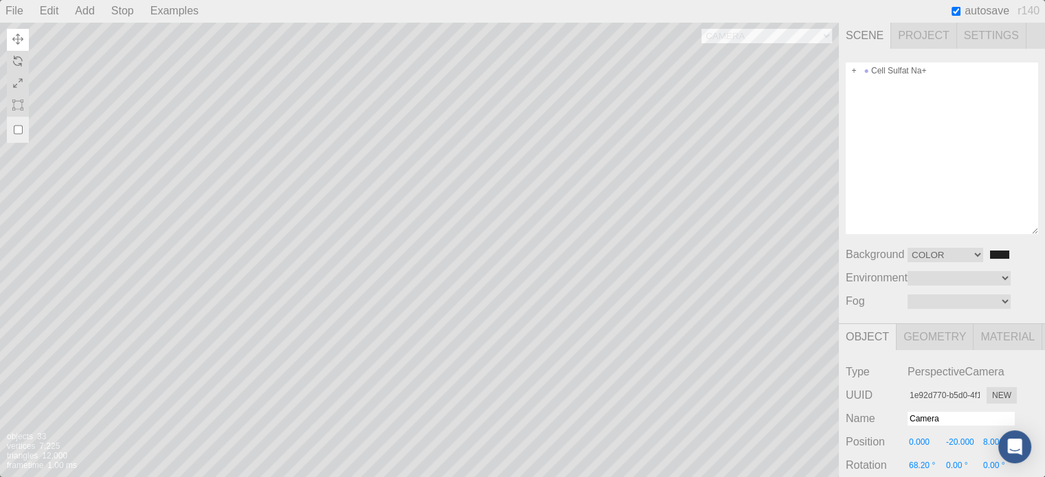
click at [121, 10] on div "Stop" at bounding box center [123, 11] width 34 height 22
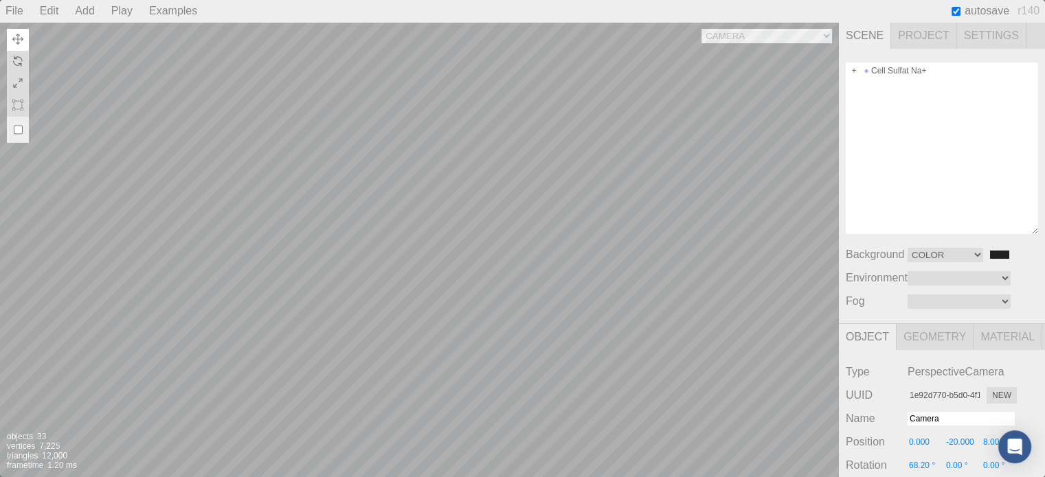
click at [558, 212] on div "Camera OrthographicCamera PerspectiveCamera Objects 33 Vertices 7,225 Triangles…" at bounding box center [419, 249] width 839 height 455
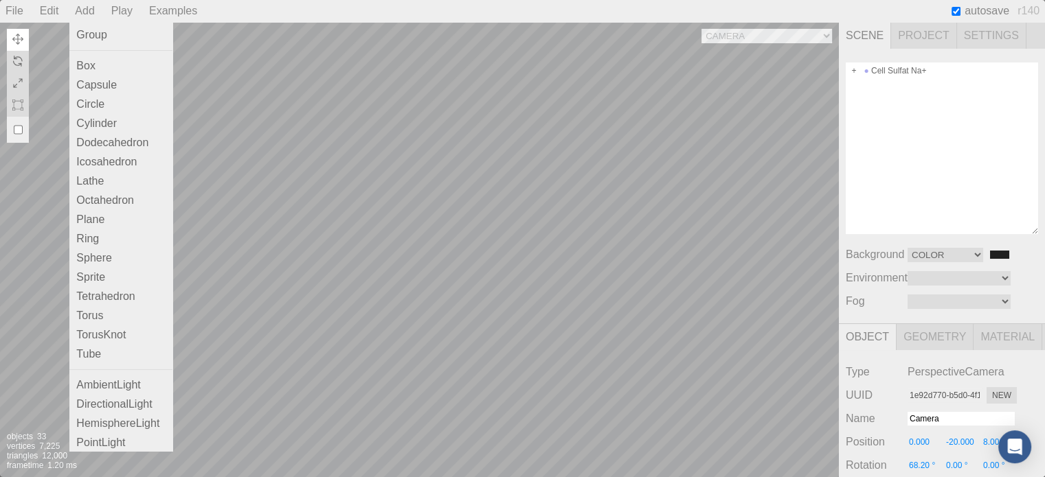
scroll to position [91, 0]
